Goal: Information Seeking & Learning: Learn about a topic

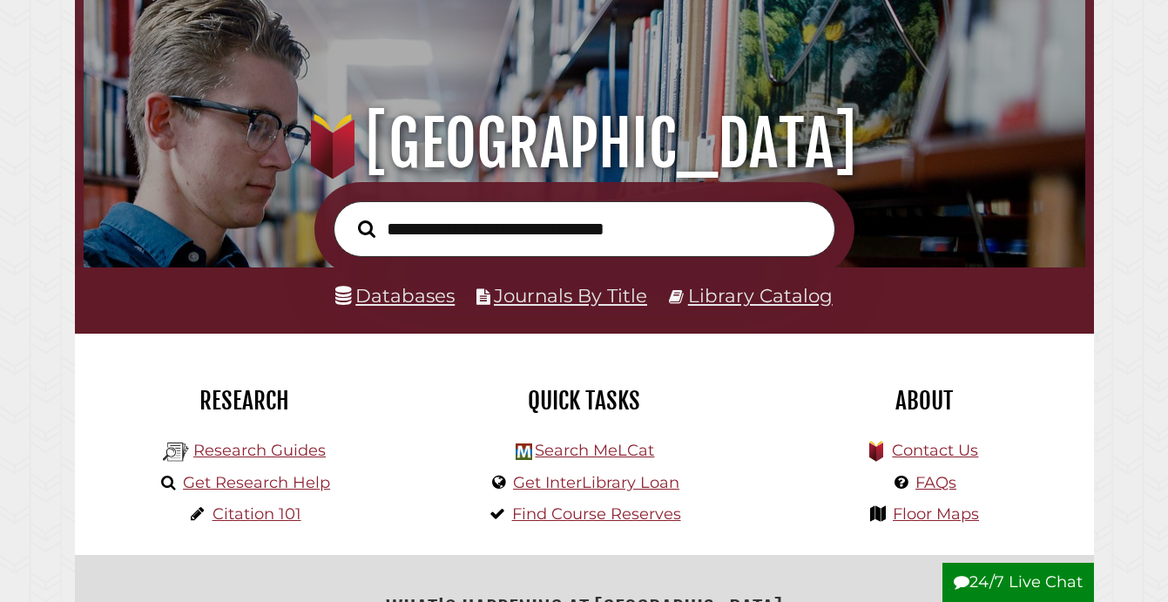
scroll to position [206, 0]
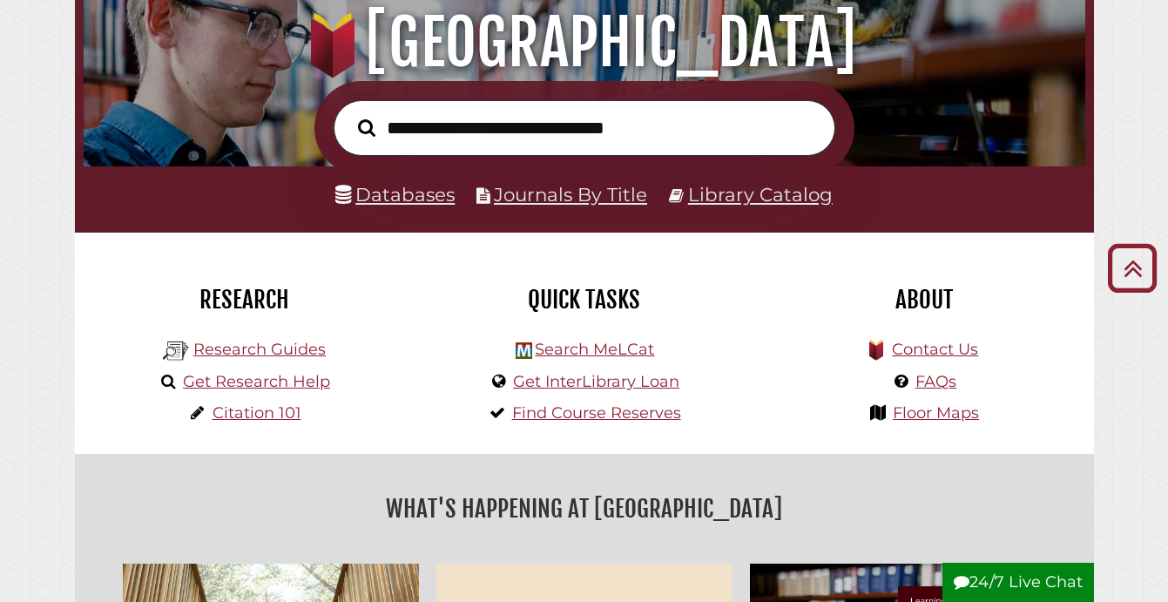
click at [603, 139] on input "text" at bounding box center [585, 128] width 502 height 56
click at [470, 304] on h2 "Quick Tasks" at bounding box center [585, 300] width 314 height 30
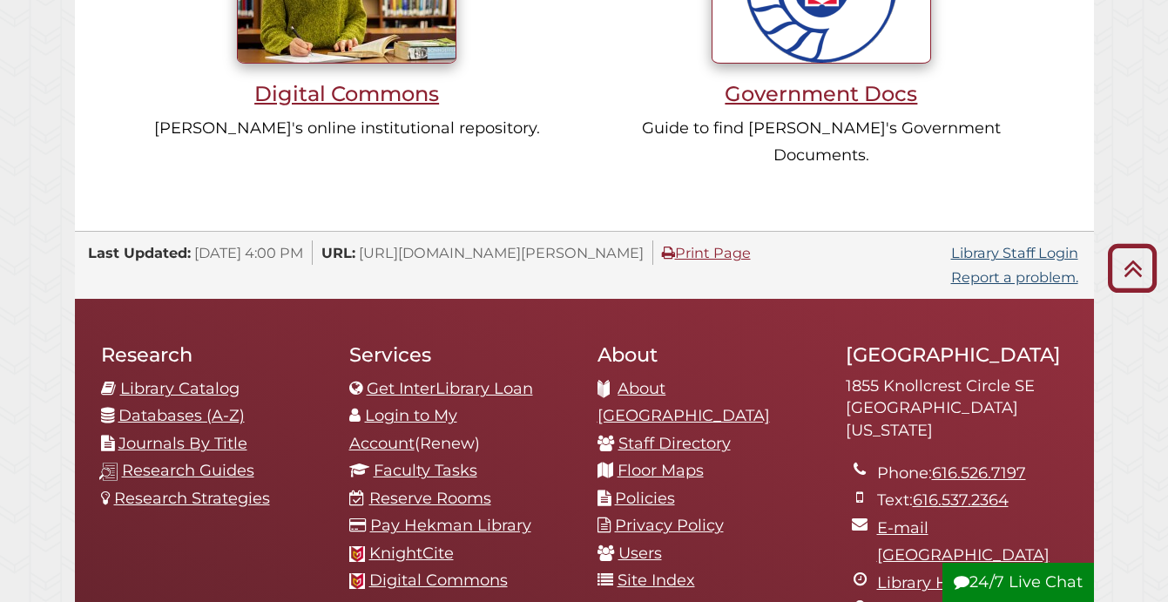
scroll to position [1653, 0]
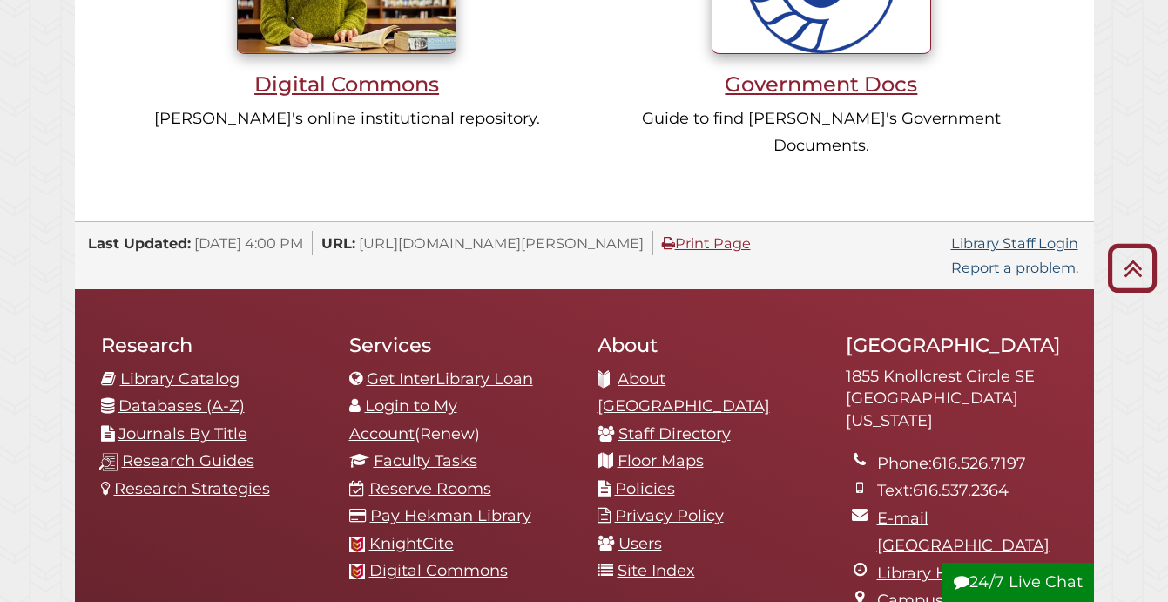
click at [232, 451] on link "Research Guides" at bounding box center [188, 460] width 132 height 19
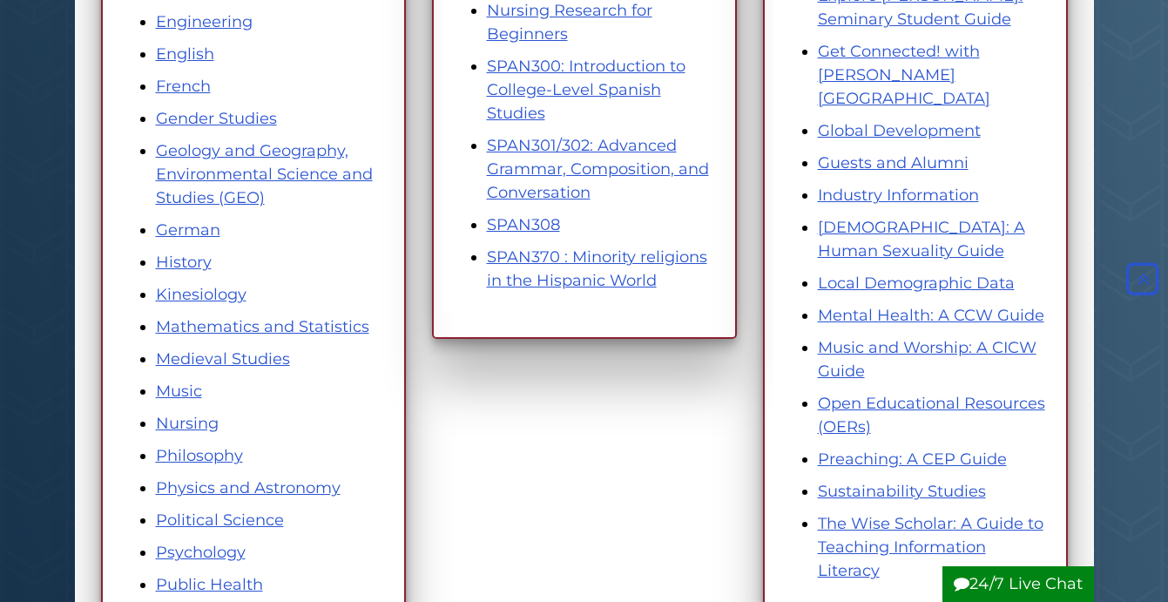
scroll to position [740, 0]
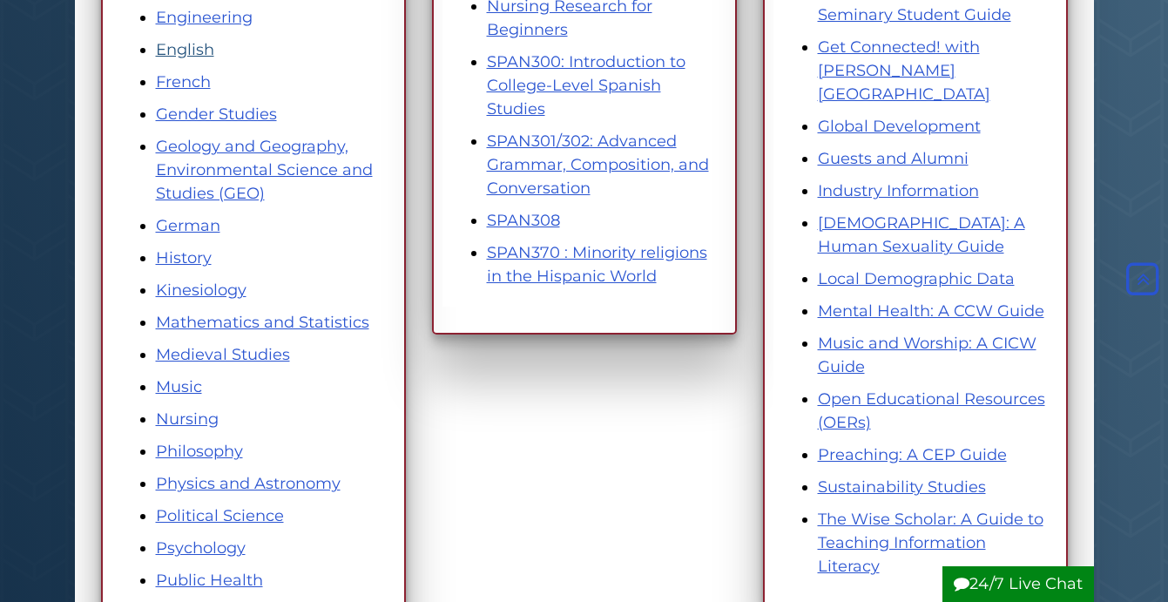
click at [194, 44] on link "English" at bounding box center [185, 49] width 58 height 19
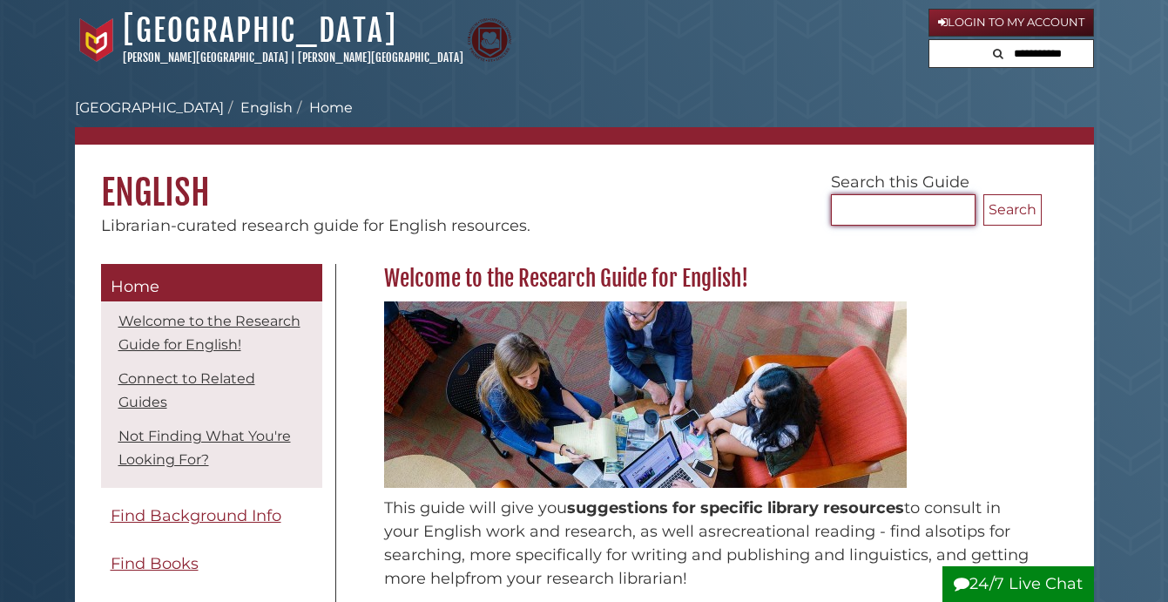
click at [899, 211] on input "Search..." at bounding box center [903, 209] width 145 height 31
click at [226, 380] on link "Connect to Related Guides" at bounding box center [186, 390] width 137 height 40
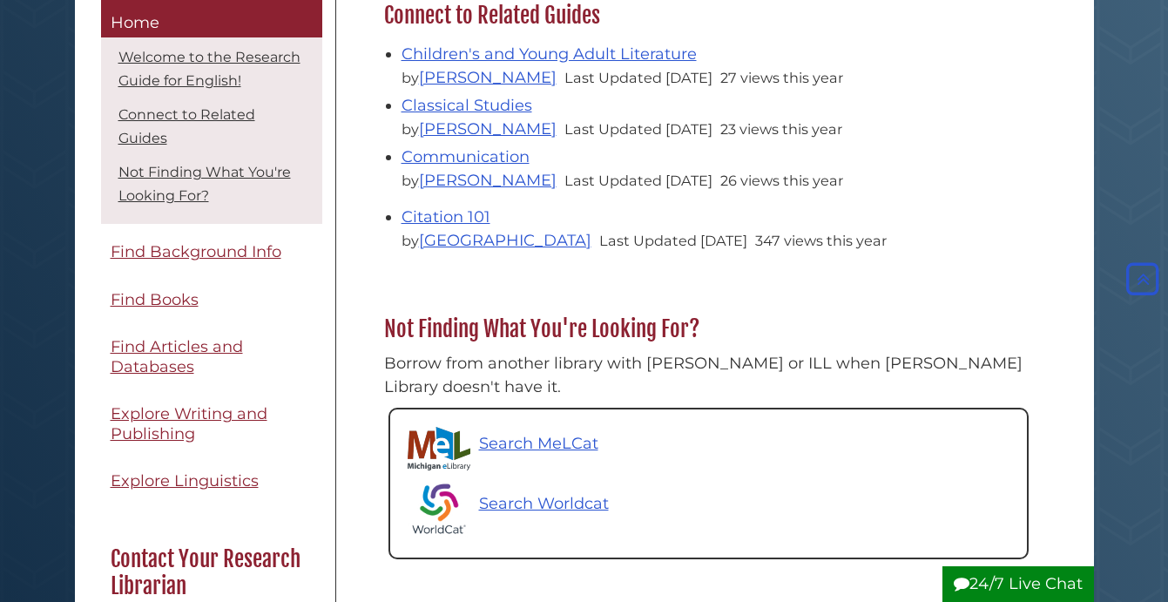
click at [346, 330] on div "Welcome to the Research Guide for English! This guide will give you suggestions…" at bounding box center [708, 114] width 745 height 1004
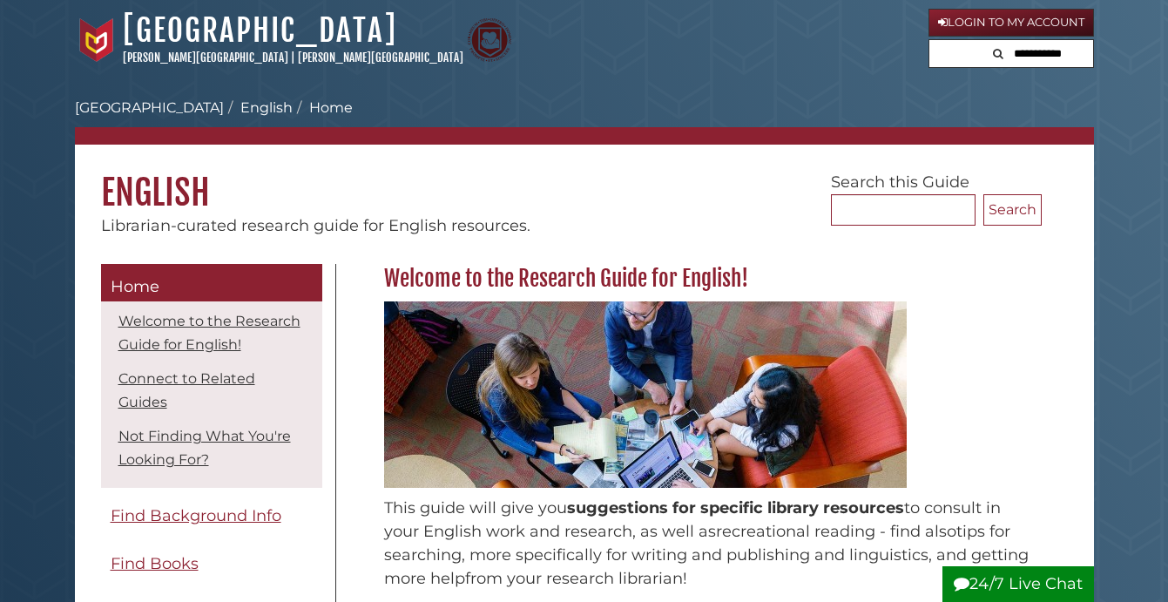
click at [989, 16] on link "Login to My Account" at bounding box center [1012, 23] width 166 height 28
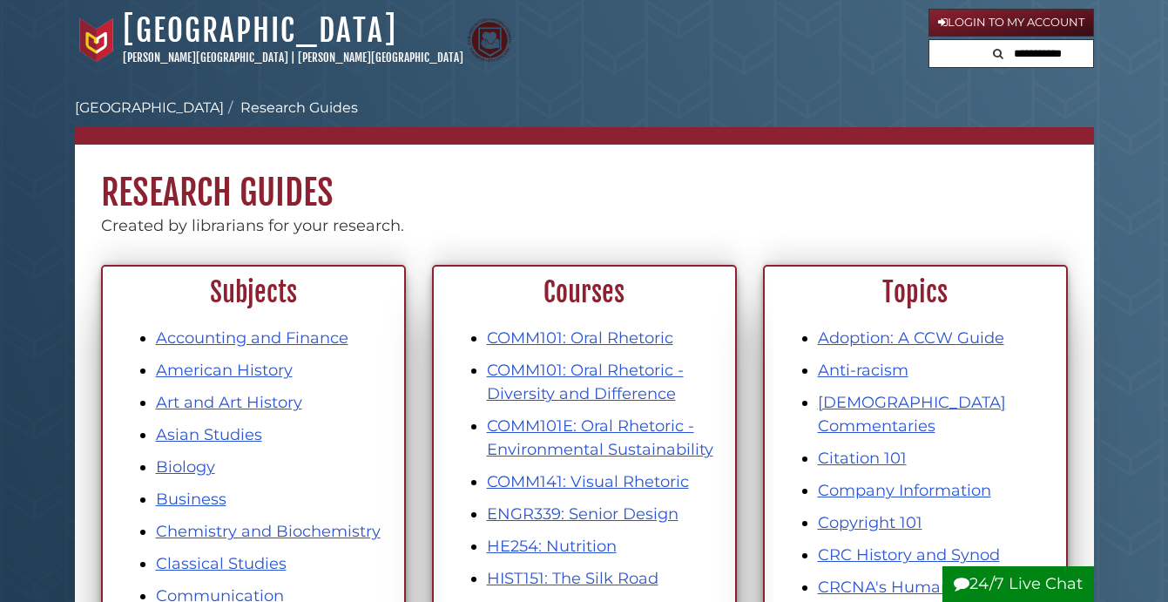
click at [970, 51] on form at bounding box center [1012, 54] width 166 height 30
click at [975, 49] on input "text" at bounding box center [1011, 54] width 164 height 28
type input "***"
